Goal: Task Accomplishment & Management: Use online tool/utility

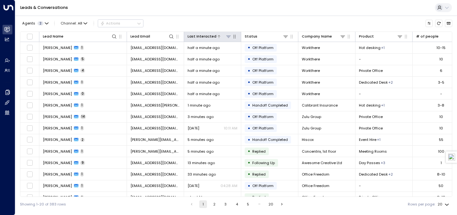
click at [220, 37] on div at bounding box center [224, 36] width 15 height 6
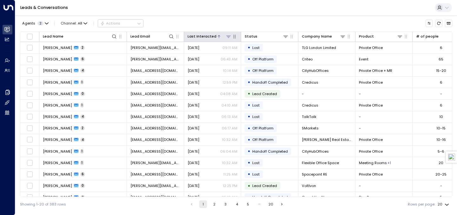
click at [220, 37] on div at bounding box center [224, 36] width 15 height 6
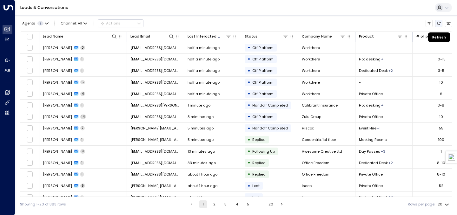
click at [439, 22] on icon "Refresh" at bounding box center [439, 23] width 4 height 4
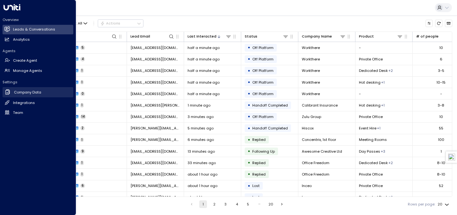
click at [37, 95] on h2 "Company Data" at bounding box center [27, 92] width 27 height 5
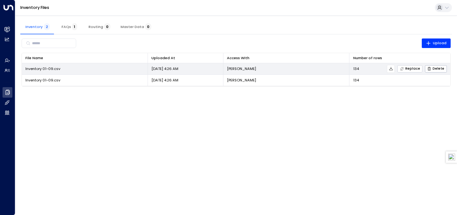
click at [404, 67] on icon "button" at bounding box center [402, 69] width 4 height 4
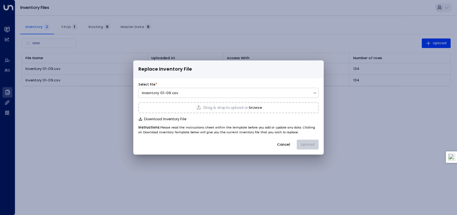
click at [236, 106] on span "Drag & drop to upload or" at bounding box center [226, 107] width 44 height 3
click at [318, 146] on button "Upload" at bounding box center [308, 144] width 22 height 10
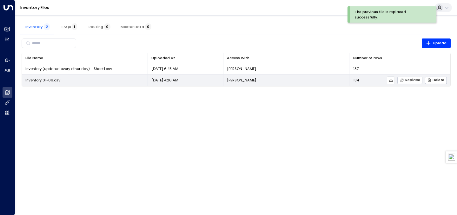
click at [410, 82] on span "Replace" at bounding box center [410, 80] width 20 height 4
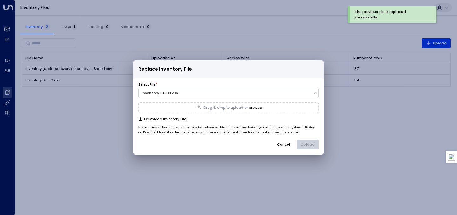
click at [278, 110] on div "Drag & drop to upload or browse" at bounding box center [228, 107] width 180 height 11
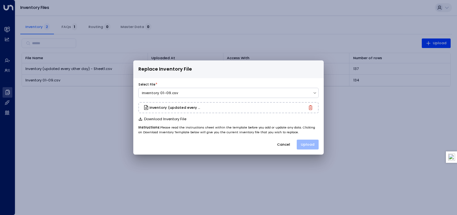
click at [311, 143] on button "Upload" at bounding box center [308, 144] width 22 height 10
